Goal: Information Seeking & Learning: Find contact information

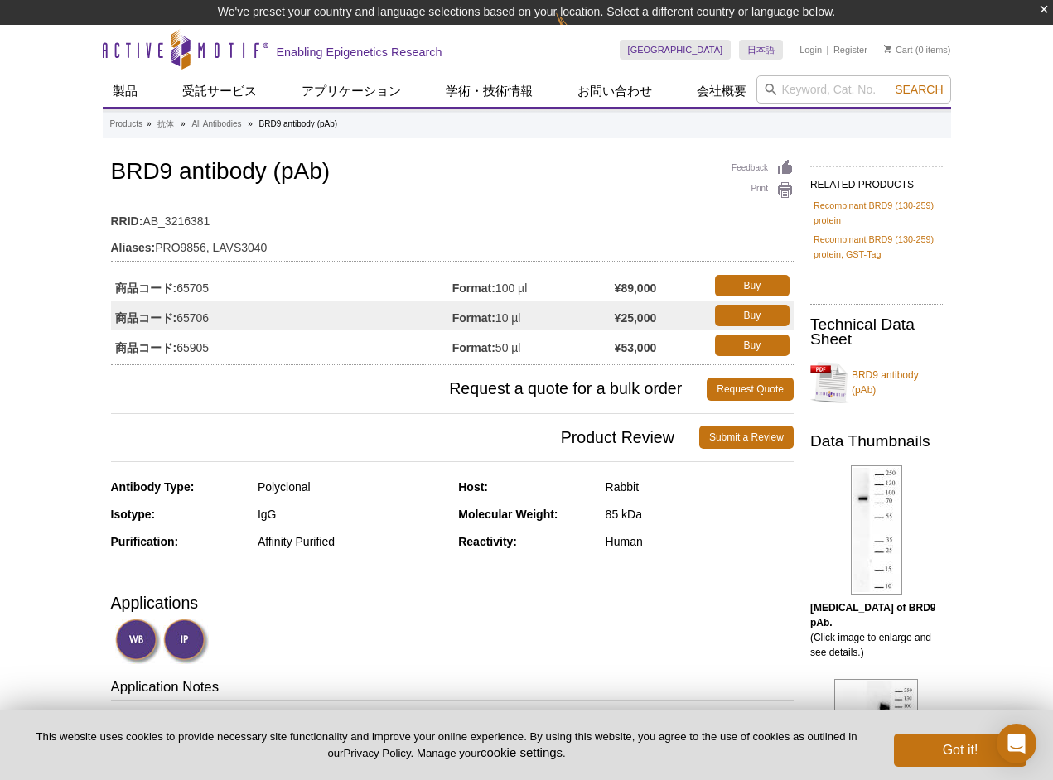
drag, startPoint x: 214, startPoint y: 283, endPoint x: 180, endPoint y: 283, distance: 34.0
click at [180, 283] on td "商品コード: 65705" at bounding box center [281, 286] width 341 height 30
copy td "65705"
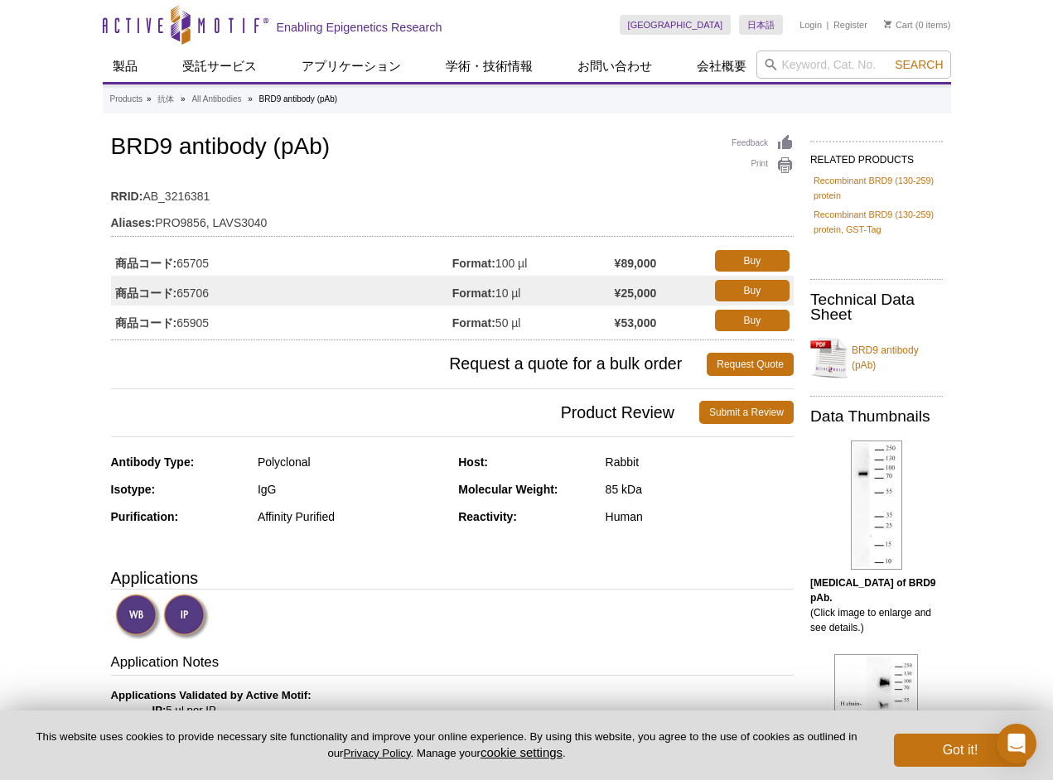
click at [214, 321] on td "商品コード: 65905" at bounding box center [281, 321] width 341 height 30
drag, startPoint x: 214, startPoint y: 321, endPoint x: 181, endPoint y: 321, distance: 32.3
click at [181, 321] on td "商品コード: 65905" at bounding box center [281, 321] width 341 height 30
copy td "65905"
drag, startPoint x: 233, startPoint y: 260, endPoint x: 180, endPoint y: 259, distance: 53.0
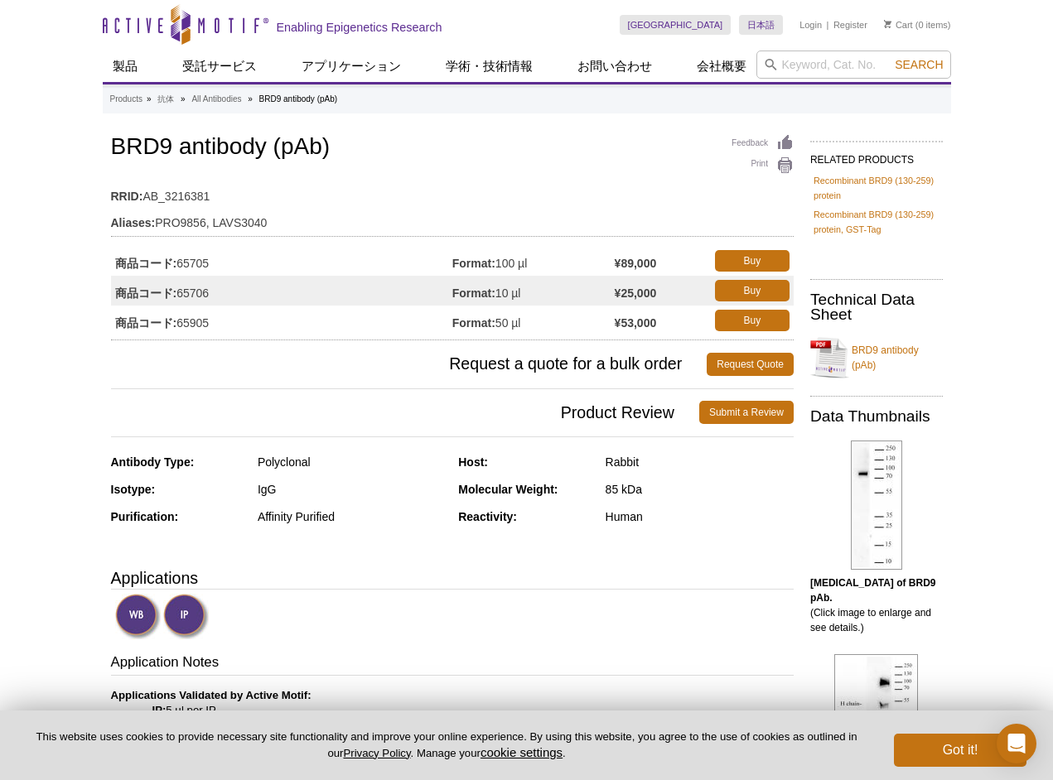
click at [180, 259] on td "商品コード: 65705" at bounding box center [281, 261] width 341 height 30
drag, startPoint x: 210, startPoint y: 320, endPoint x: 191, endPoint y: 316, distance: 19.5
click at [191, 317] on td "商品コード: 65905" at bounding box center [281, 321] width 341 height 30
drag, startPoint x: 218, startPoint y: 297, endPoint x: 181, endPoint y: 291, distance: 37.0
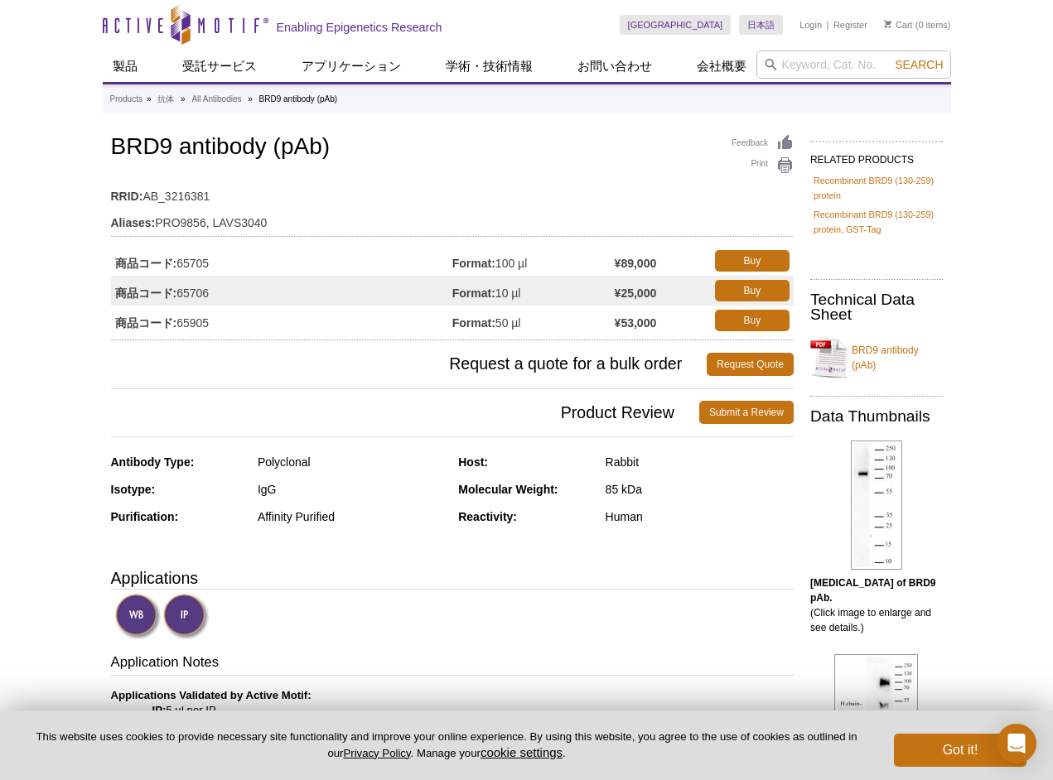
click at [181, 291] on td "商品コード: 65706" at bounding box center [281, 291] width 341 height 30
copy td "65706"
click at [764, 89] on link "中国語" at bounding box center [781, 89] width 83 height 21
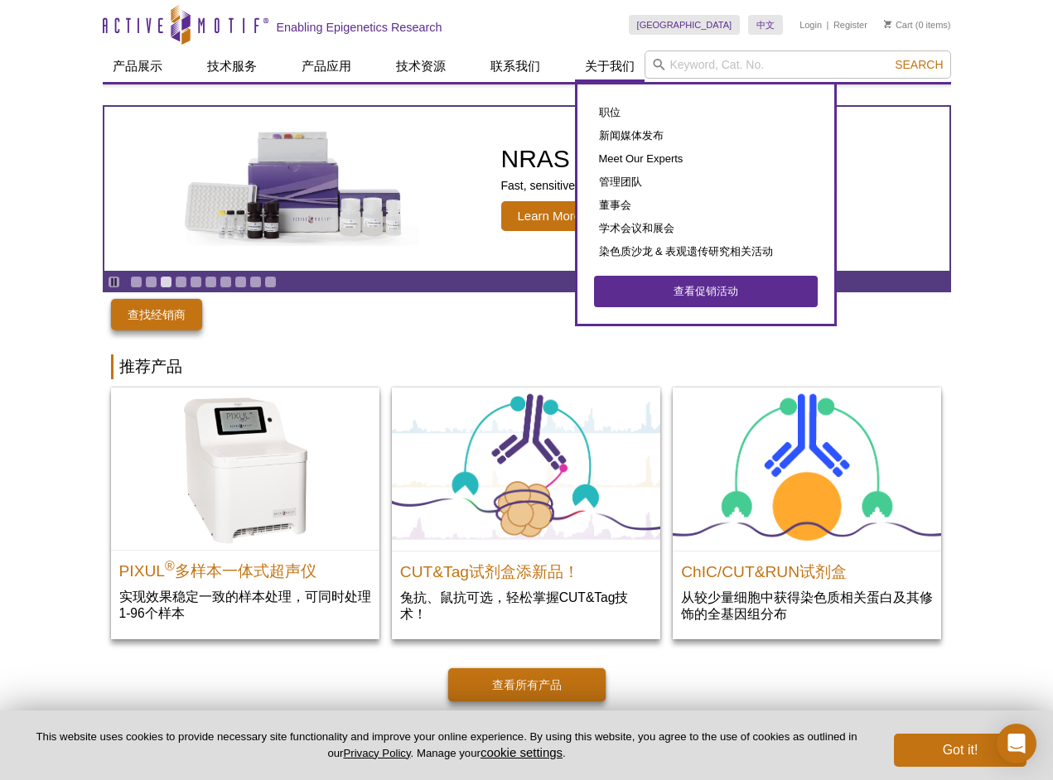
click at [629, 60] on link "关于我们" at bounding box center [610, 66] width 70 height 31
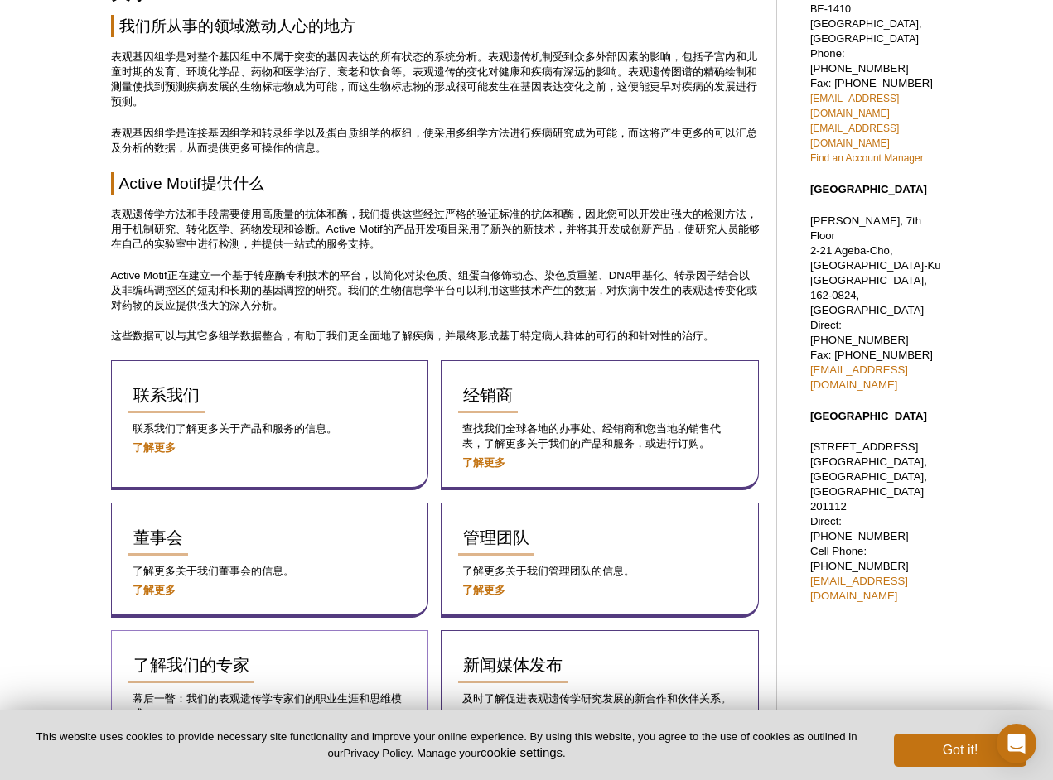
scroll to position [722, 0]
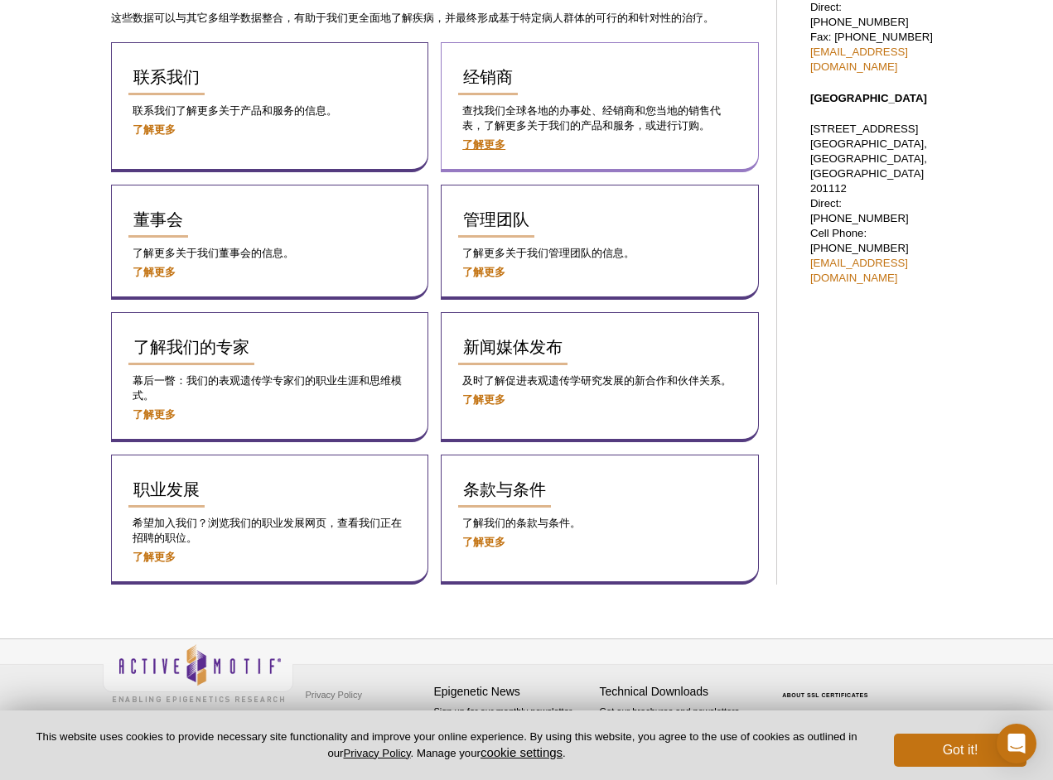
click at [490, 139] on strong "了解更多" at bounding box center [483, 144] width 43 height 12
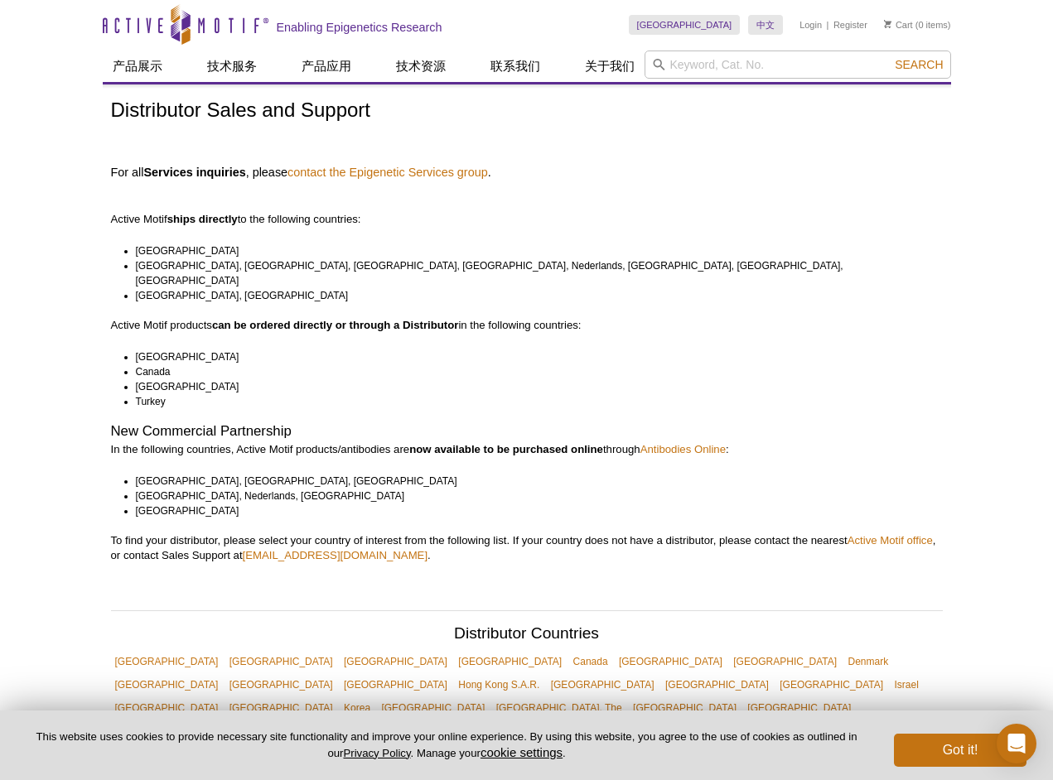
scroll to position [181, 0]
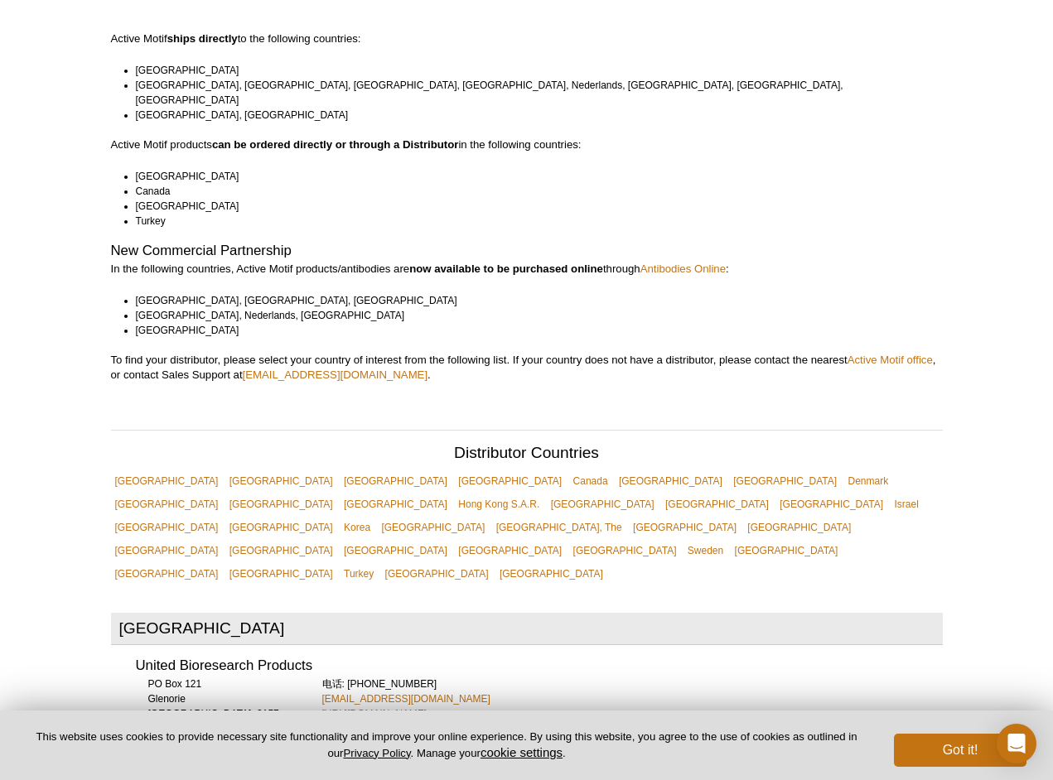
click at [615, 470] on link "[GEOGRAPHIC_DATA]" at bounding box center [671, 481] width 112 height 23
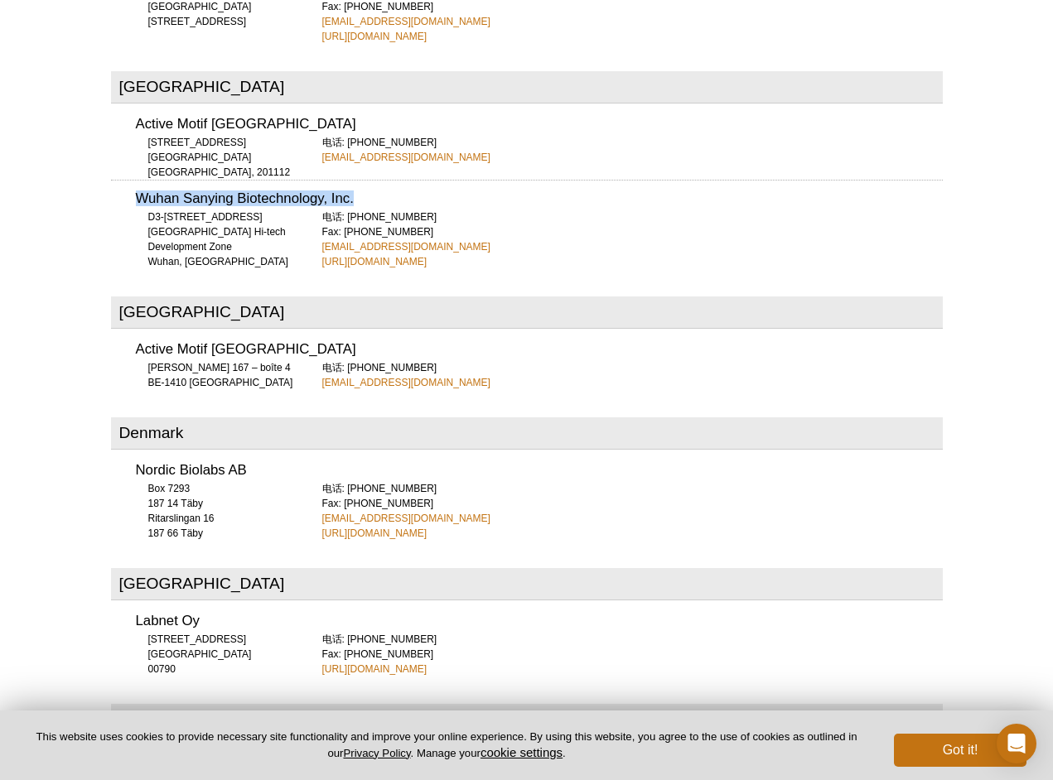
drag, startPoint x: 133, startPoint y: 132, endPoint x: 373, endPoint y: 129, distance: 240.2
click at [373, 180] on div "Wuhan Sanying Biotechnology, Inc. D3-3, No.666 Gaoxin Avenue Wuhan East Lake Hi…" at bounding box center [526, 224] width 831 height 89
click at [373, 192] on h3 "Wuhan Sanying Biotechnology, Inc." at bounding box center [539, 199] width 807 height 14
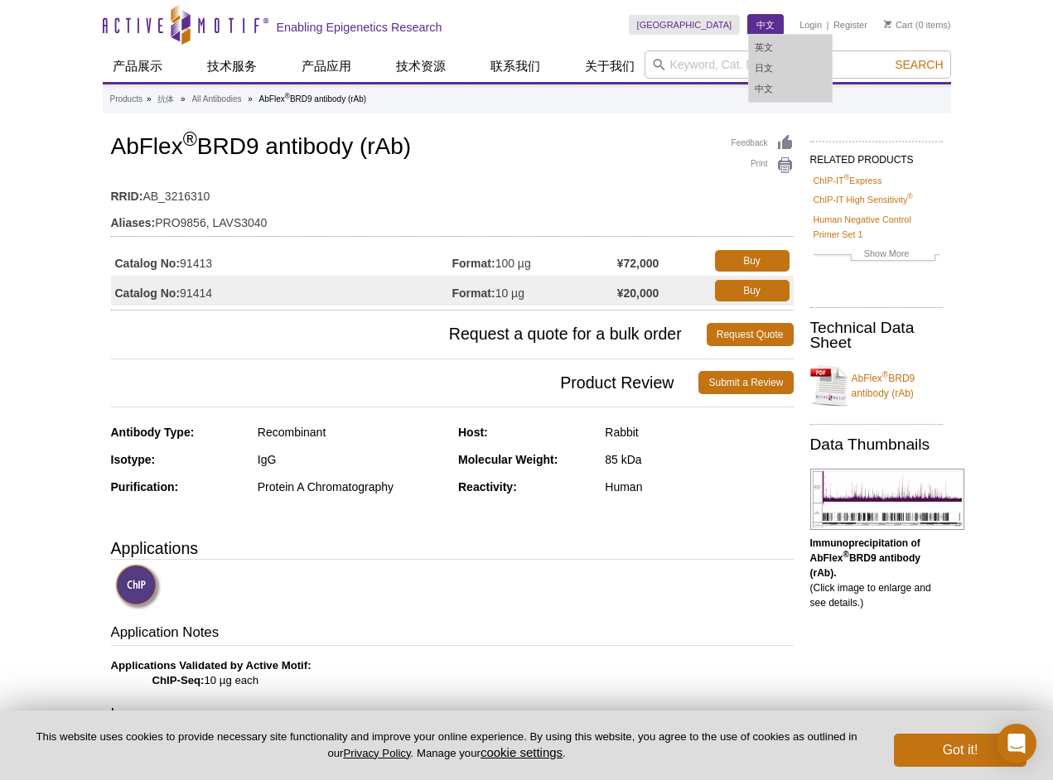
click at [774, 22] on link "中文" at bounding box center [765, 25] width 35 height 20
click at [957, 754] on button "Got it!" at bounding box center [960, 750] width 133 height 33
